Goal: Task Accomplishment & Management: Manage account settings

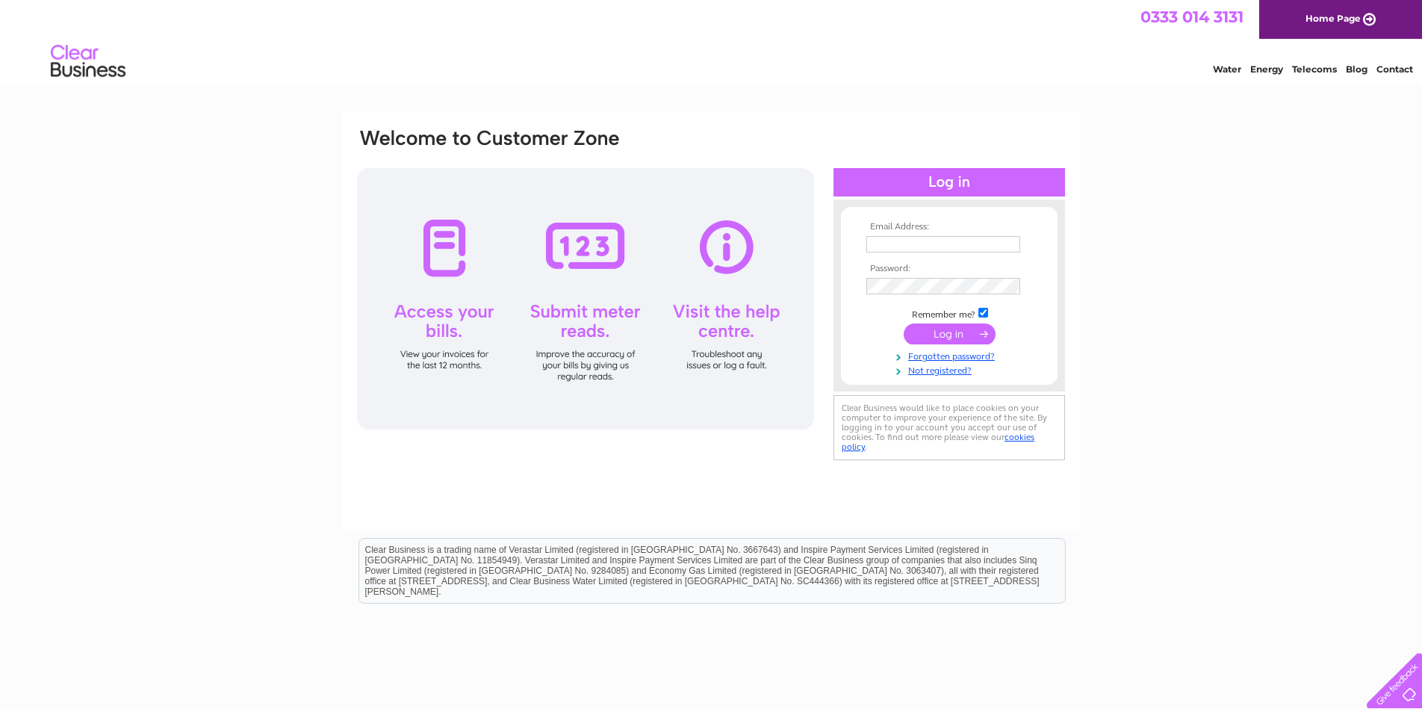
type input "ventx@ventx.co.uk"
click at [946, 332] on input "submit" at bounding box center [950, 333] width 92 height 21
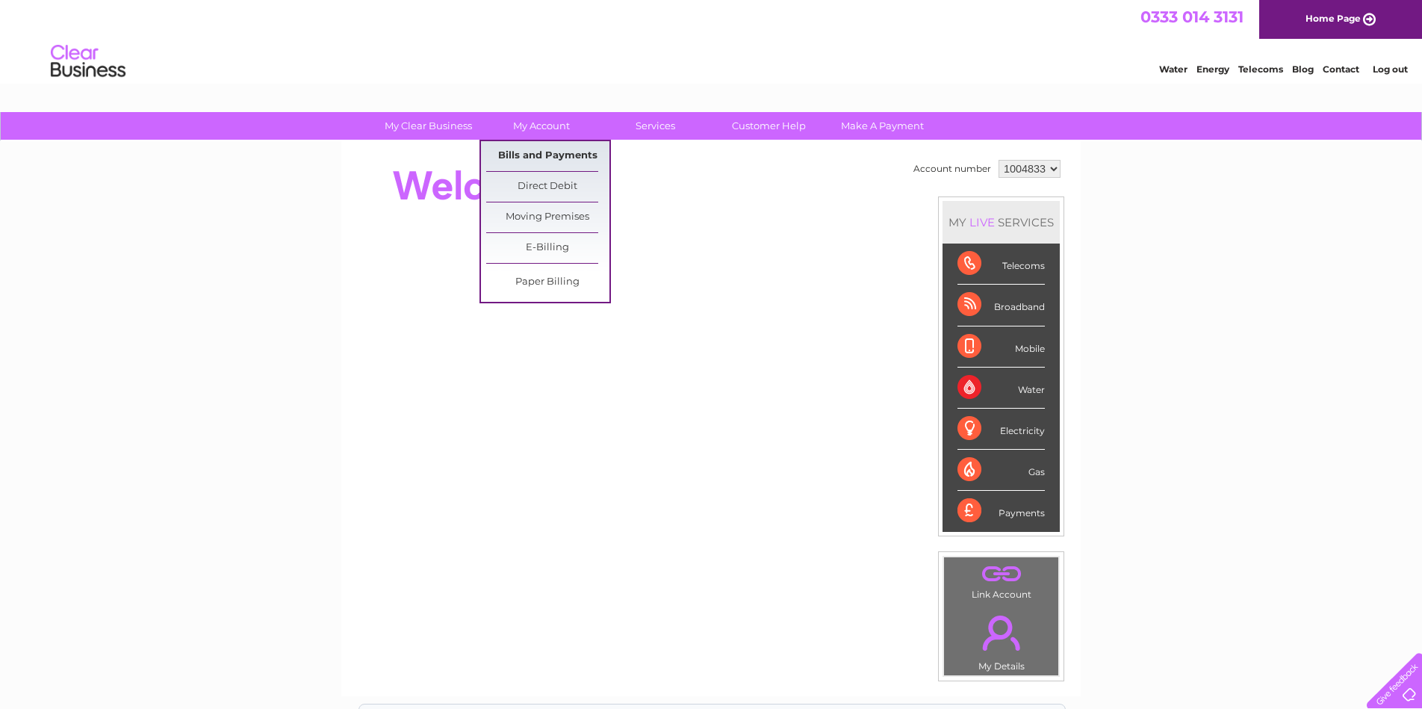
click at [552, 149] on link "Bills and Payments" at bounding box center [547, 156] width 123 height 30
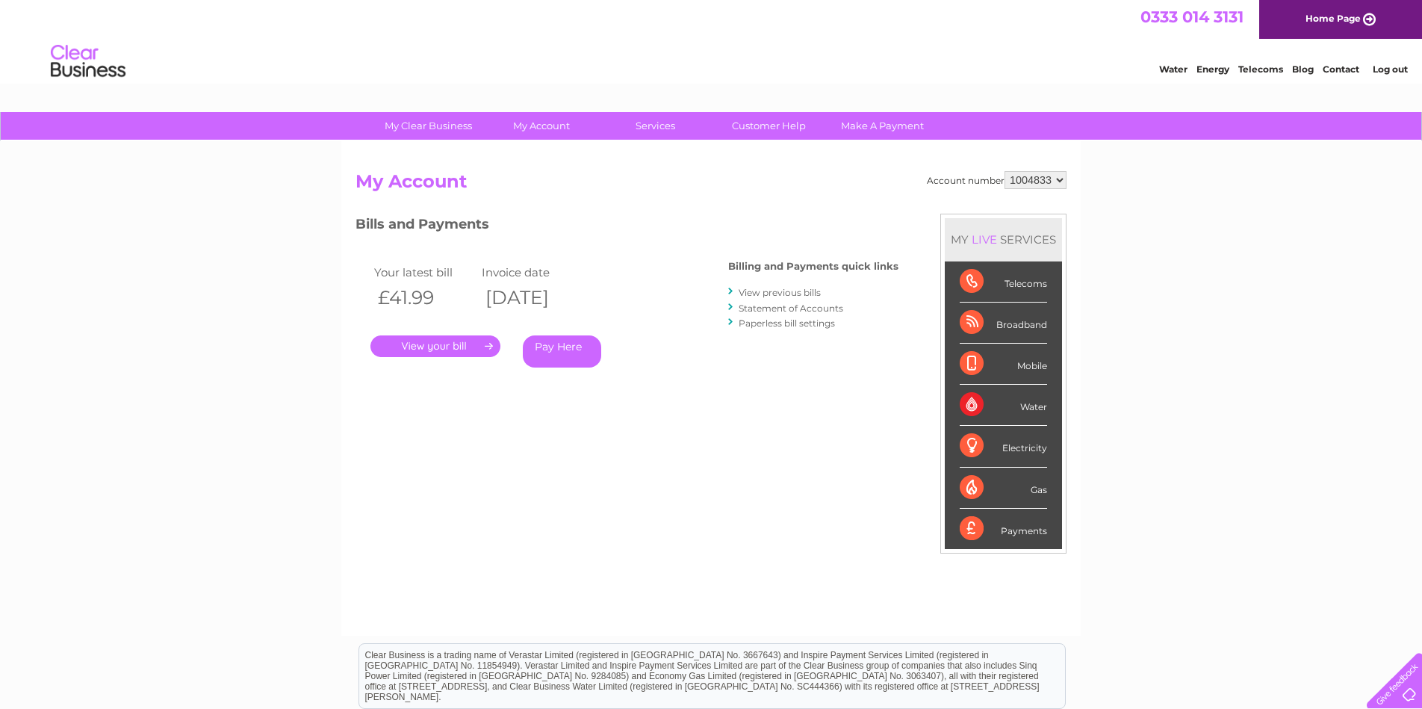
click at [435, 344] on link "." at bounding box center [435, 346] width 130 height 22
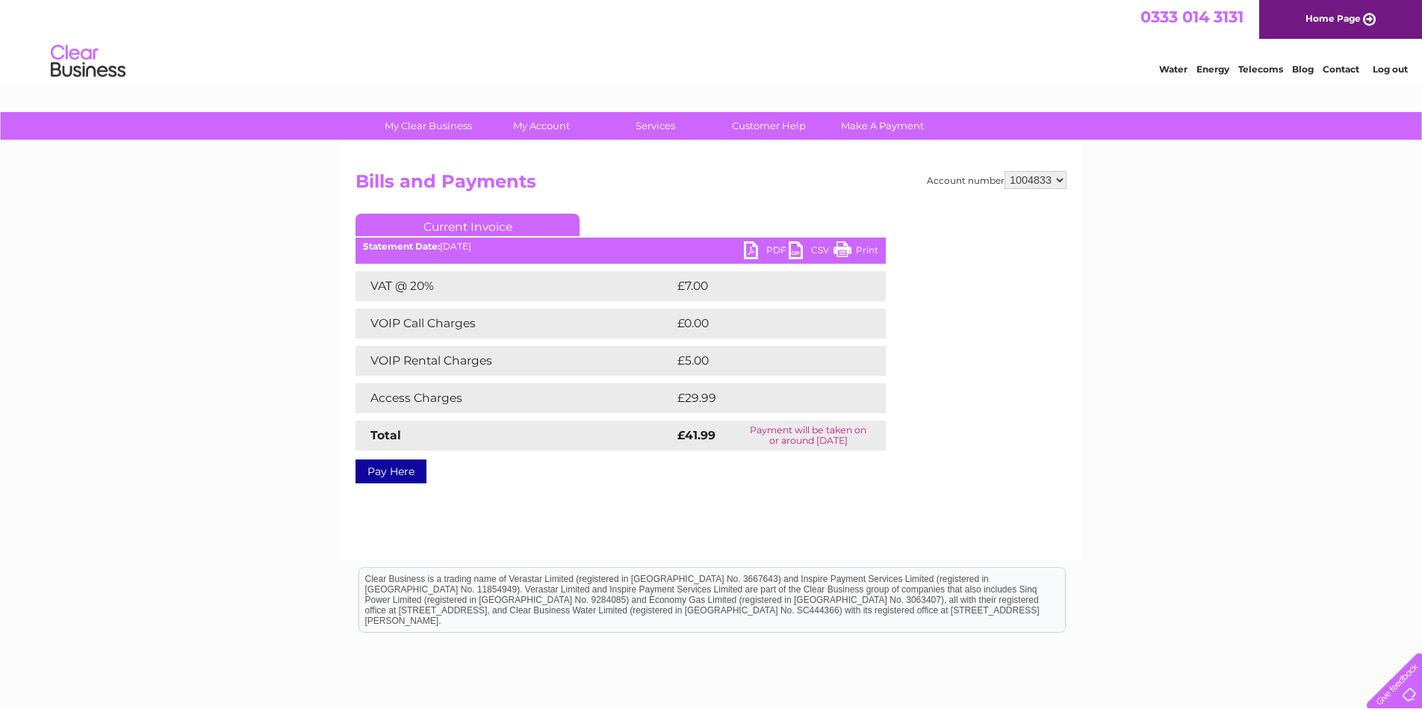
click at [767, 251] on link "PDF" at bounding box center [766, 252] width 45 height 22
